Goal: Navigation & Orientation: Find specific page/section

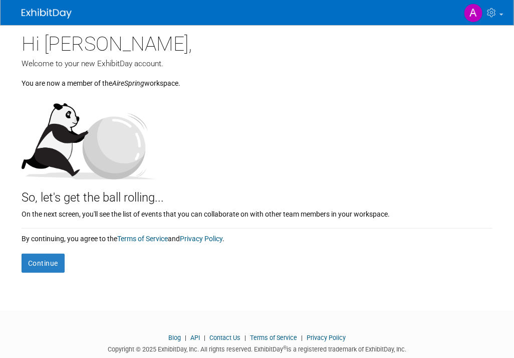
click at [38, 352] on div "Copyright © 2025 ExhibitDay, Inc. All rights reserved. ExhibitDay ® is a regist…" at bounding box center [257, 348] width 514 height 12
click at [58, 264] on button "Continue" at bounding box center [43, 263] width 43 height 19
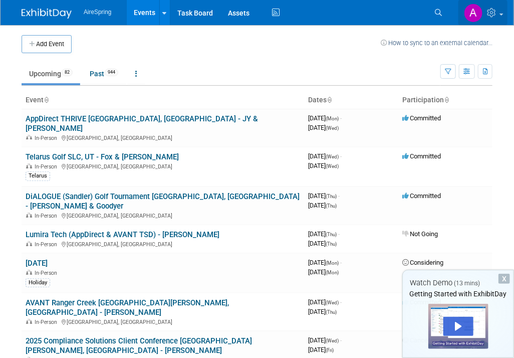
click at [473, 14] on img at bounding box center [473, 13] width 19 height 19
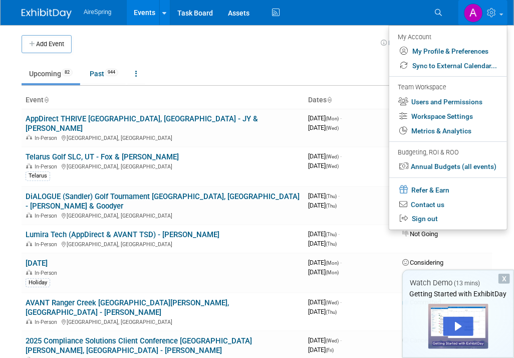
click at [473, 14] on img at bounding box center [473, 13] width 19 height 19
